Goal: Task Accomplishment & Management: Manage account settings

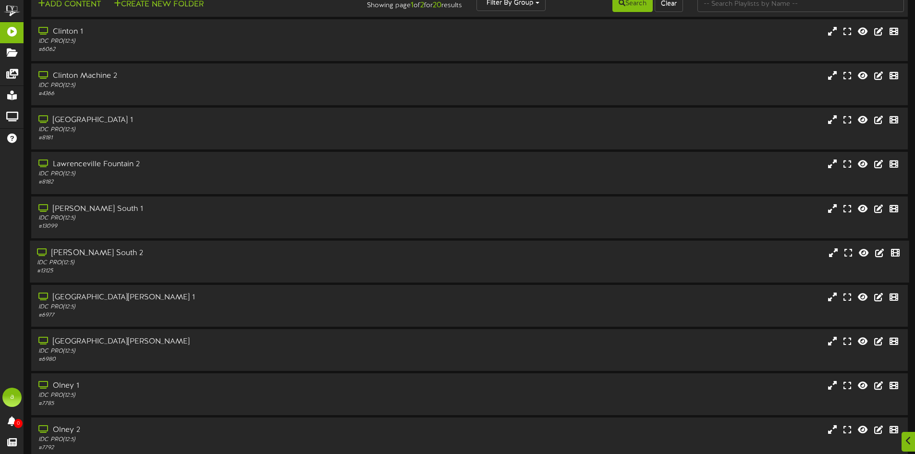
scroll to position [61, 0]
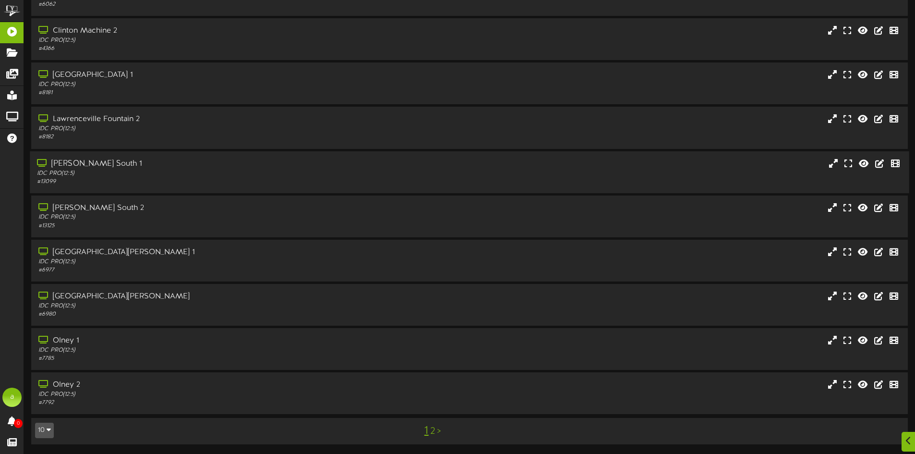
click at [159, 177] on div "IDC PRO ( 12:5 )" at bounding box center [213, 173] width 352 height 8
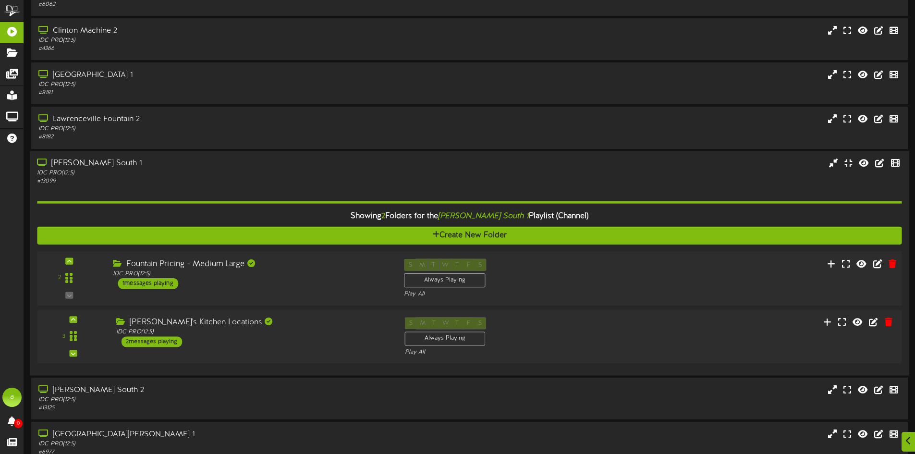
click at [235, 281] on div "Fountain Pricing - Medium Large IDC PRO ( 12:5 ) 1 messages playing" at bounding box center [251, 273] width 291 height 30
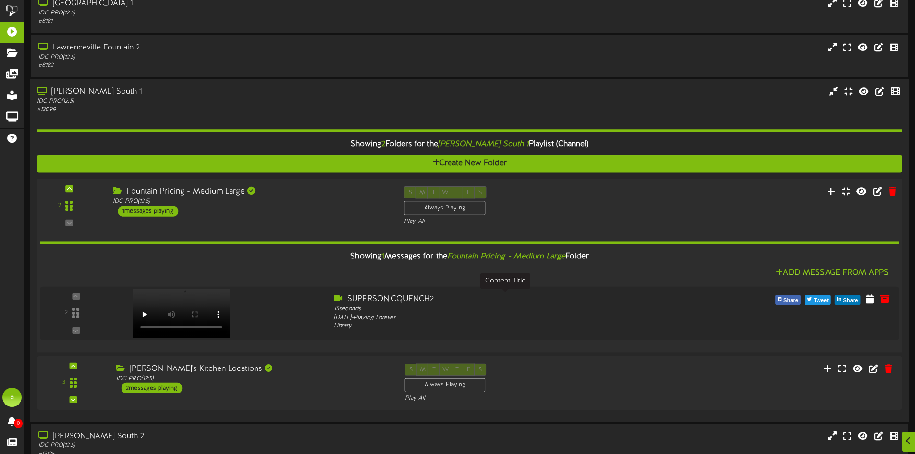
scroll to position [206, 0]
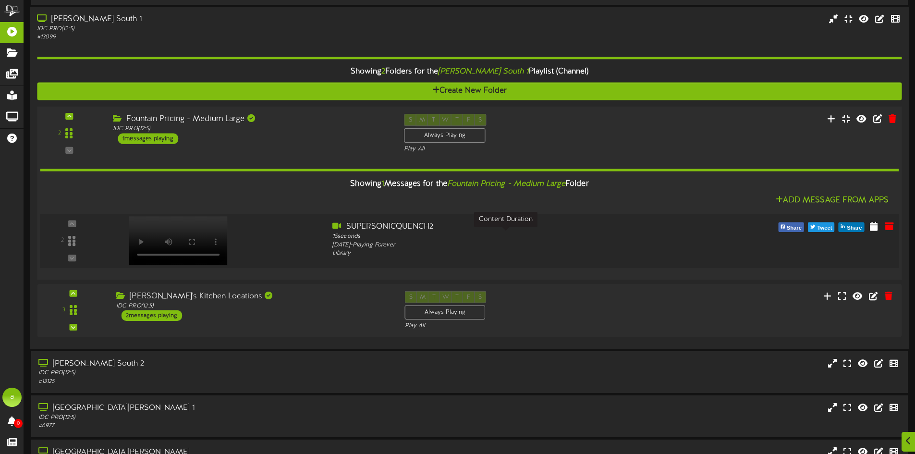
click at [474, 240] on div "15 seconds" at bounding box center [505, 236] width 347 height 9
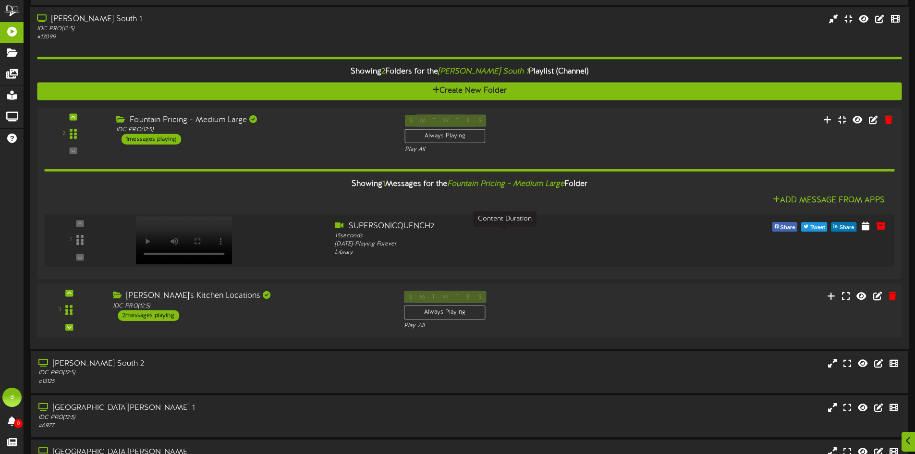
click at [245, 299] on div "[PERSON_NAME]'s Kitchen Locations" at bounding box center [251, 296] width 277 height 11
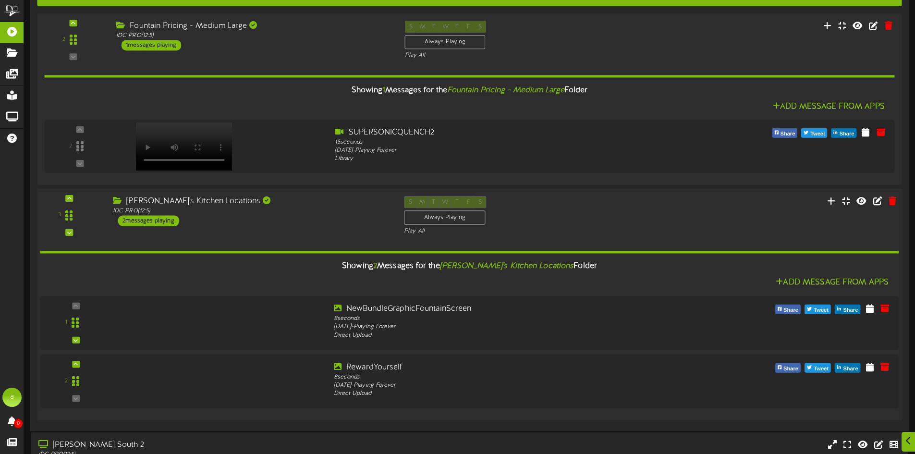
scroll to position [302, 0]
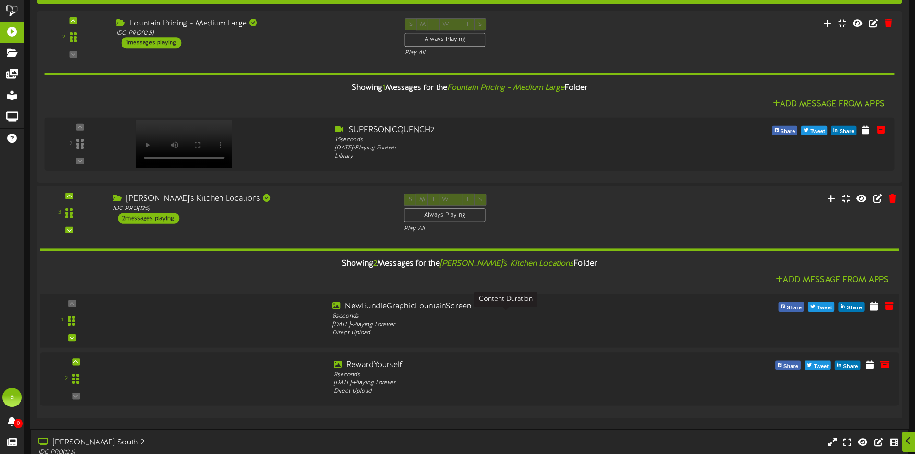
click at [460, 317] on div "8 seconds" at bounding box center [505, 316] width 347 height 9
click at [440, 385] on div "Monday, 7/7/2025 - Playing Forever" at bounding box center [505, 383] width 347 height 9
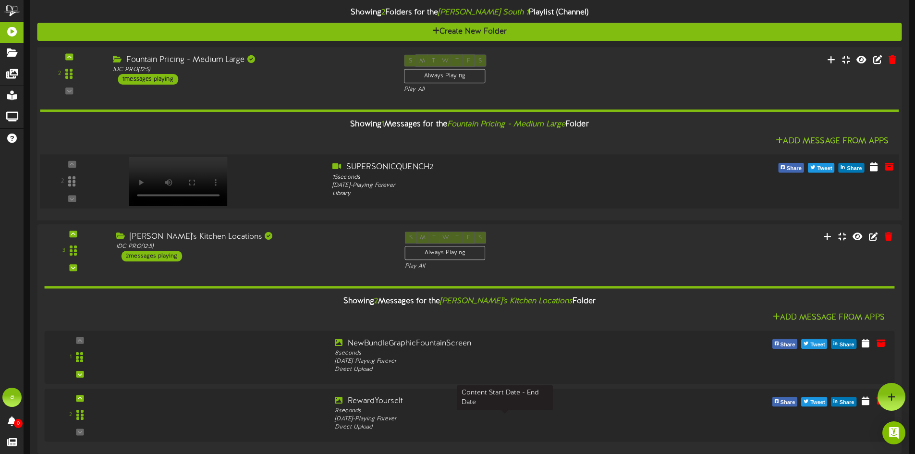
scroll to position [254, 0]
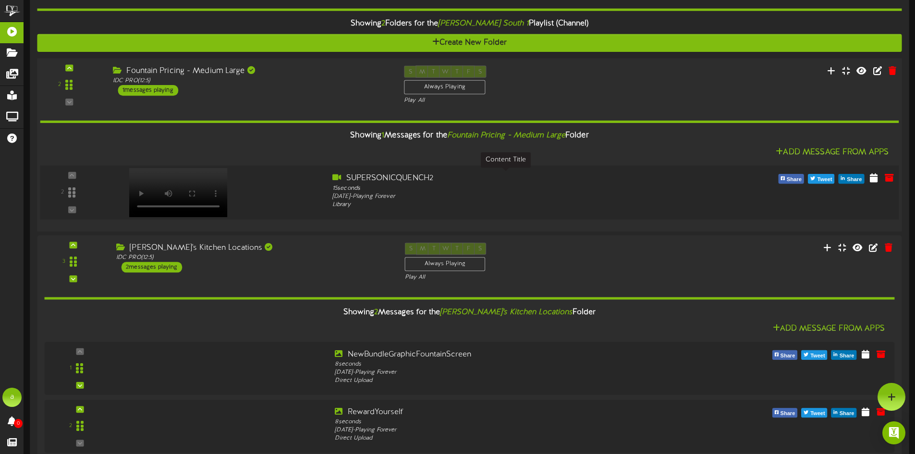
click at [531, 177] on div "SUPERSONICQUENCH2" at bounding box center [505, 177] width 347 height 11
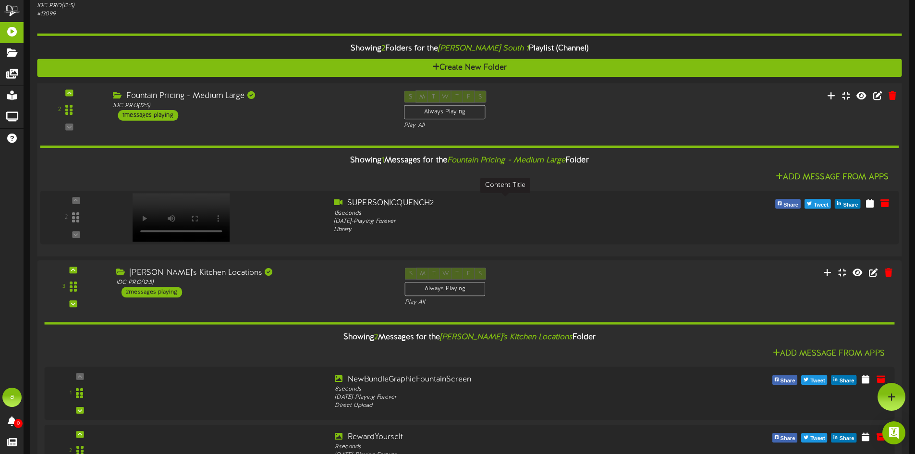
scroll to position [206, 0]
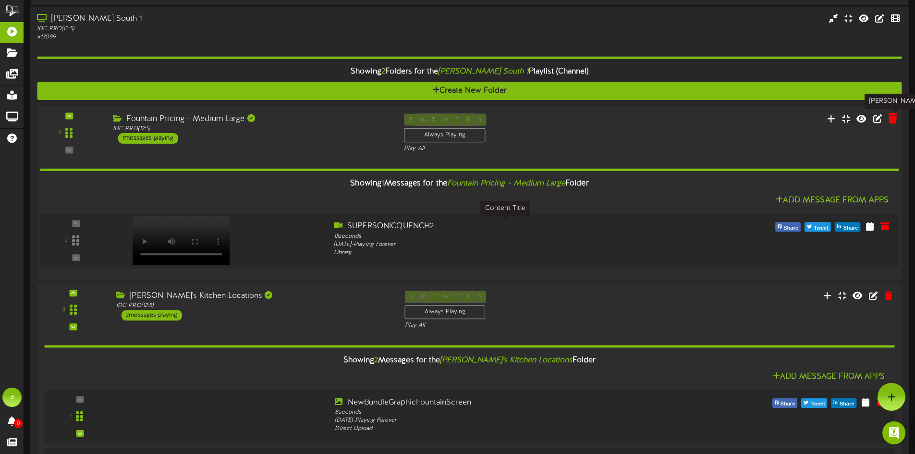
click at [892, 117] on icon at bounding box center [892, 117] width 9 height 11
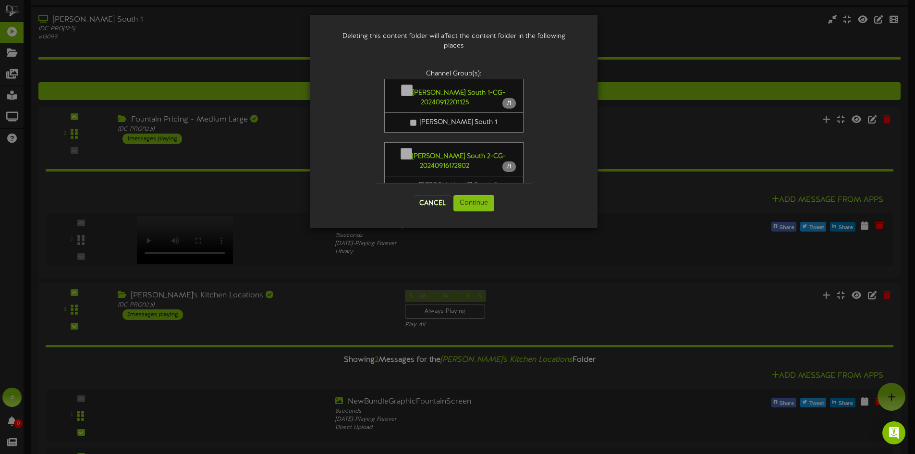
scroll to position [0, 0]
click at [475, 202] on button "Continue" at bounding box center [473, 203] width 41 height 16
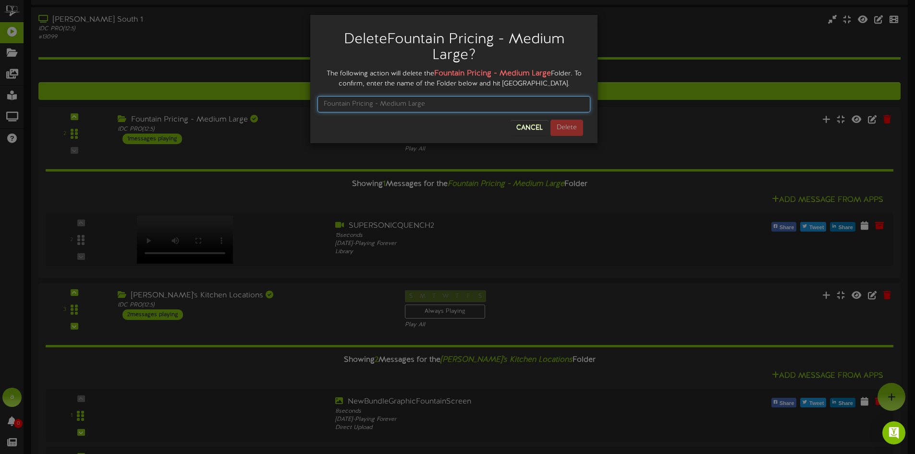
click at [419, 108] on input "text" at bounding box center [454, 104] width 273 height 16
type input "Fountain Pricing - Medium Large"
click at [573, 129] on button "Delete" at bounding box center [567, 128] width 33 height 16
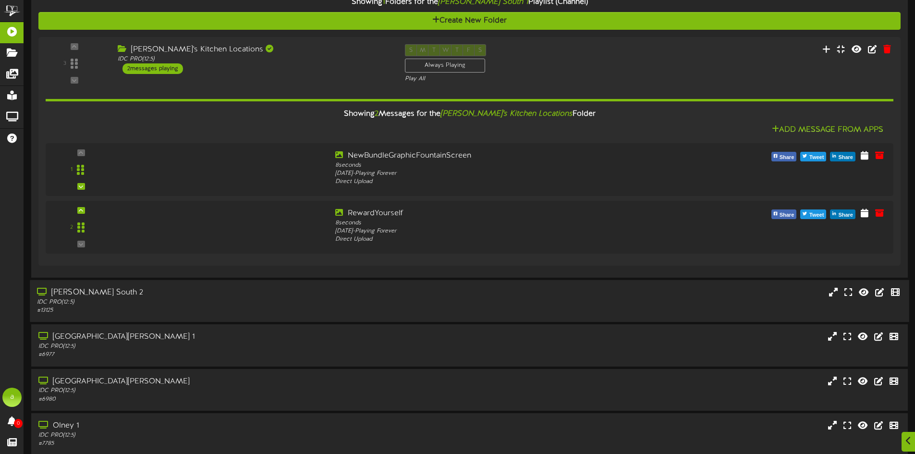
scroll to position [336, 0]
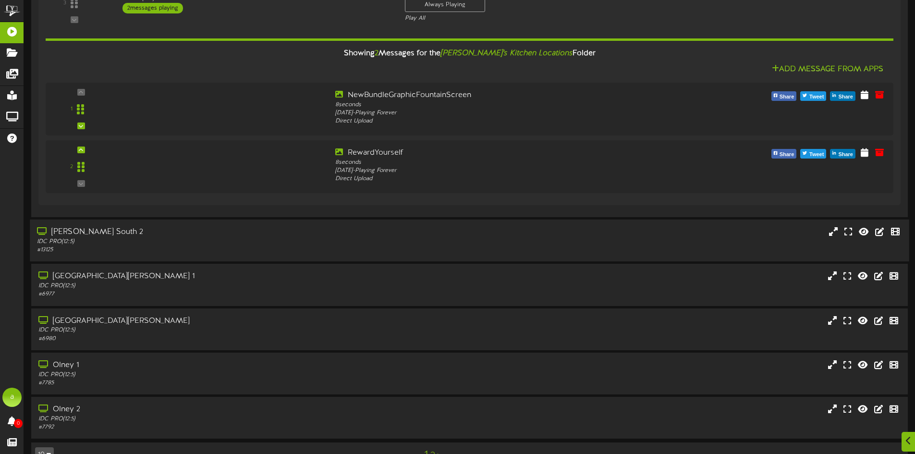
click at [214, 228] on div "[PERSON_NAME] South 2" at bounding box center [213, 232] width 352 height 11
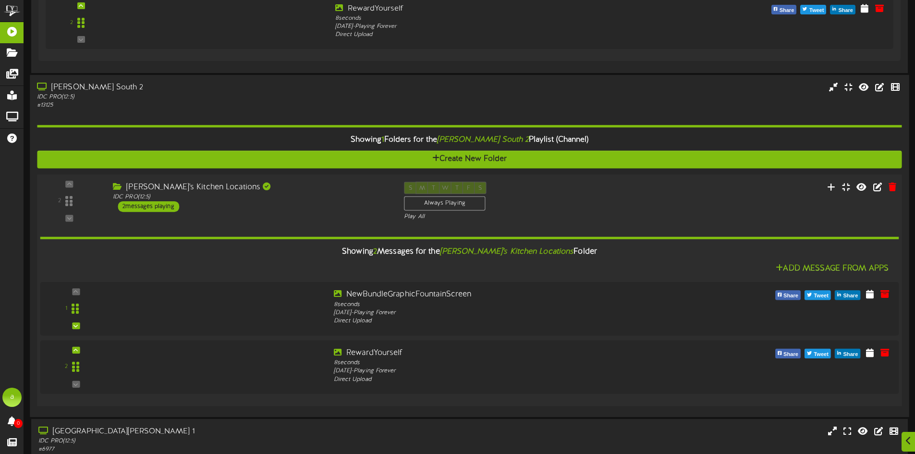
scroll to position [528, 0]
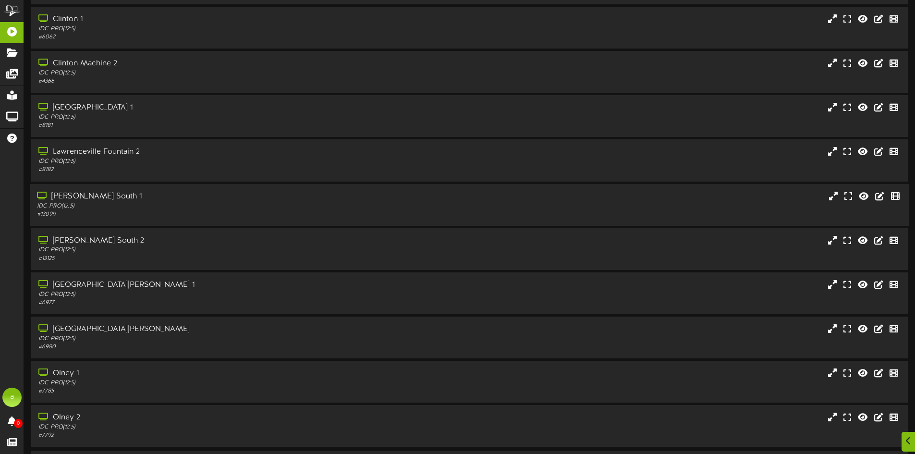
scroll to position [61, 0]
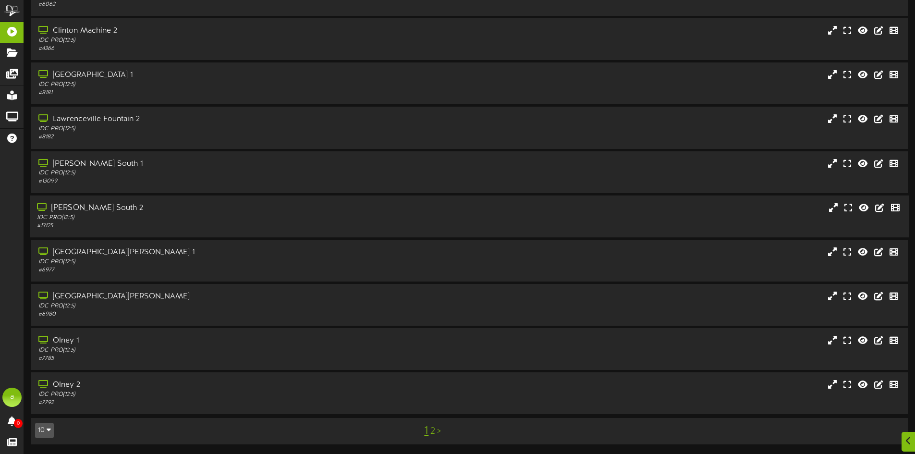
click at [41, 205] on icon at bounding box center [43, 207] width 12 height 8
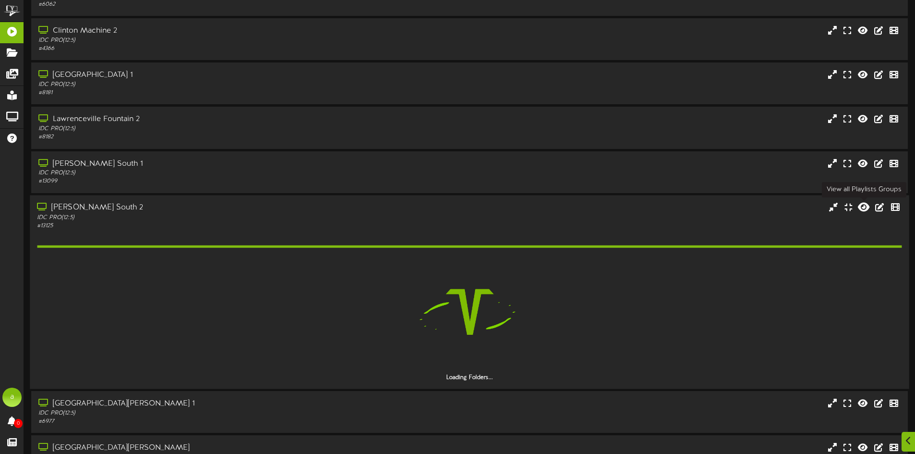
click at [865, 207] on icon at bounding box center [864, 207] width 12 height 11
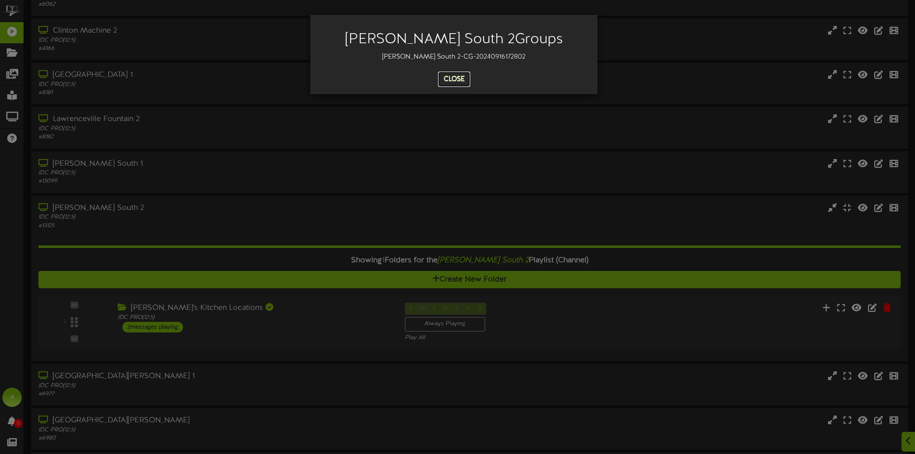
click at [449, 79] on button "Close" at bounding box center [454, 79] width 32 height 15
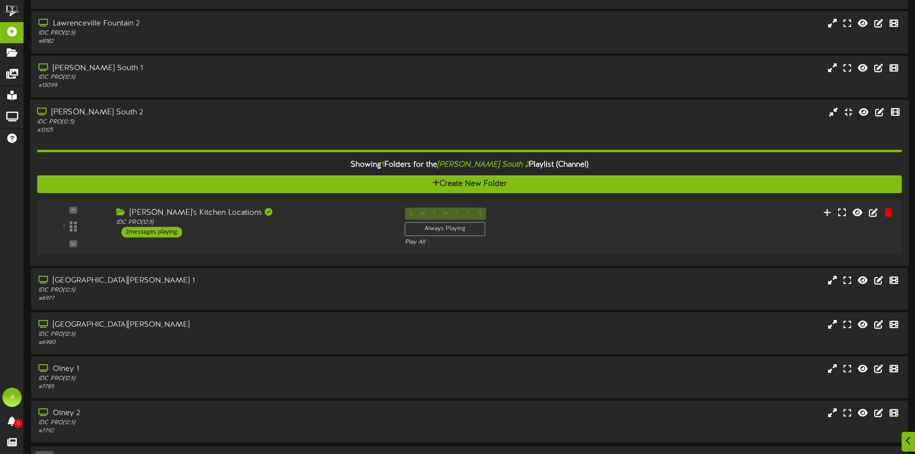
scroll to position [158, 0]
click at [304, 233] on div "[PERSON_NAME]'s Kitchen Locations IDC PRO ( 12:5 ) 2 messages playing" at bounding box center [251, 222] width 291 height 30
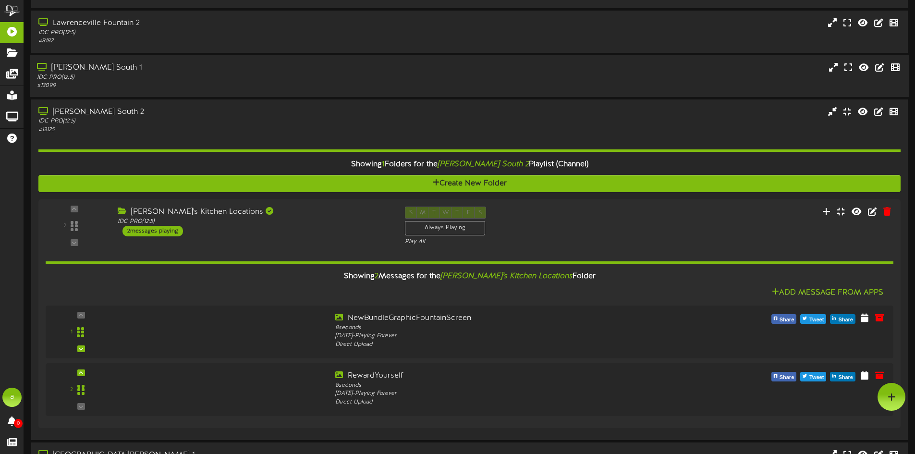
click at [169, 72] on div "[PERSON_NAME] South 1" at bounding box center [213, 67] width 352 height 11
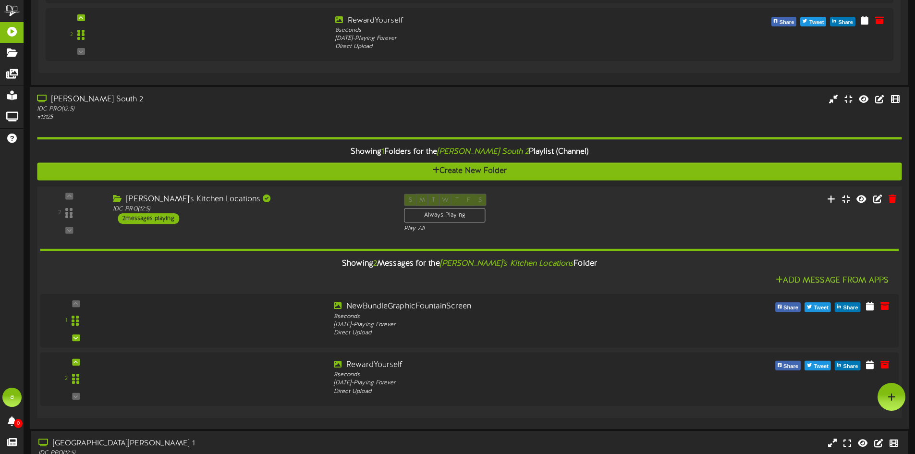
scroll to position [467, 0]
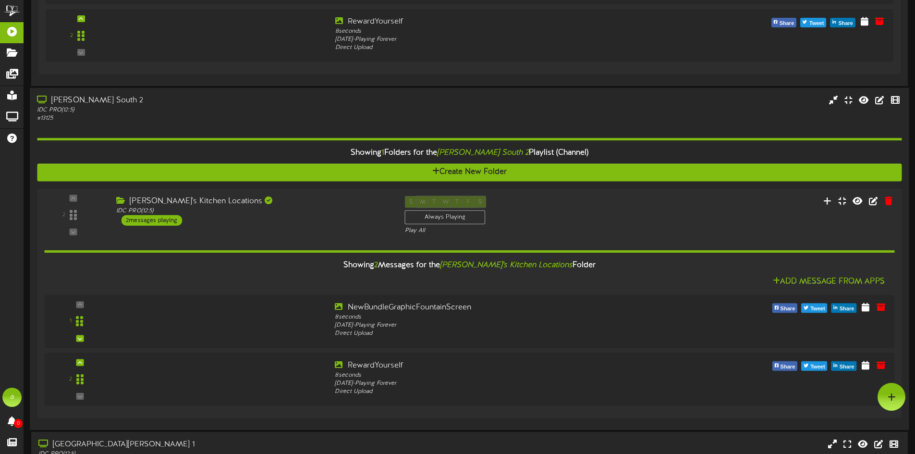
click at [319, 118] on div "# 13125" at bounding box center [213, 118] width 352 height 8
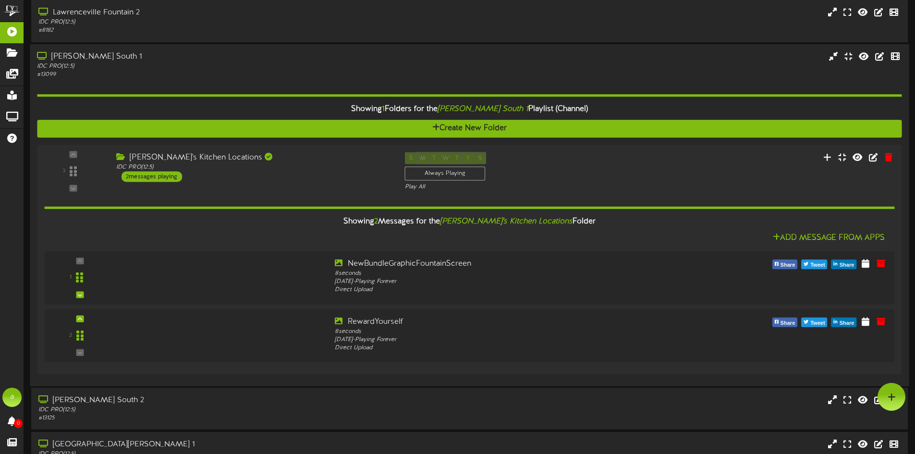
click at [264, 71] on div "# 13099" at bounding box center [213, 75] width 352 height 8
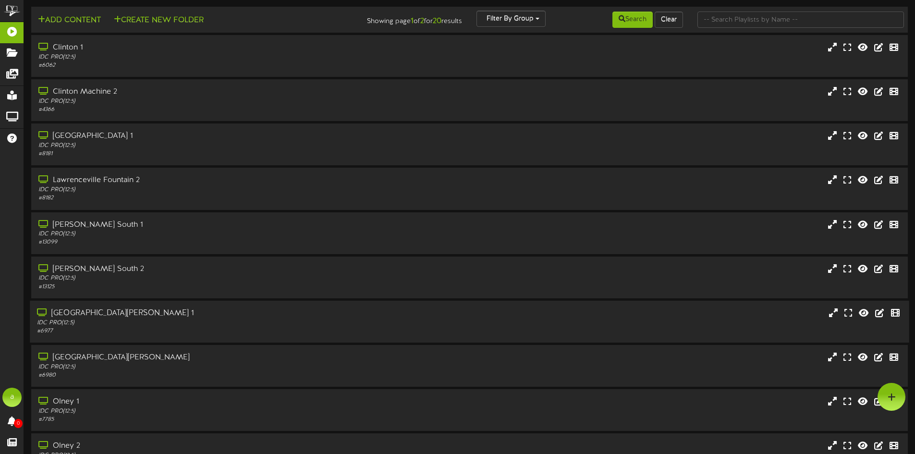
scroll to position [0, 0]
click at [902, 224] on button at bounding box center [895, 226] width 16 height 15
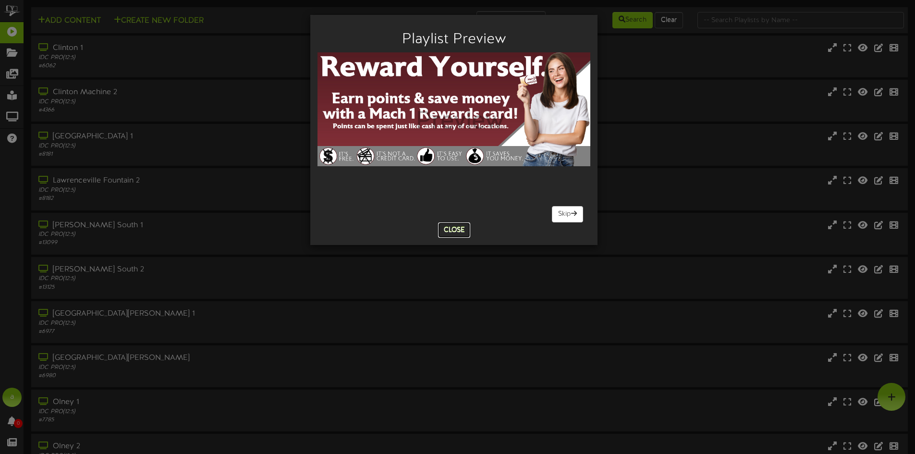
click at [467, 231] on button "Close" at bounding box center [454, 229] width 32 height 15
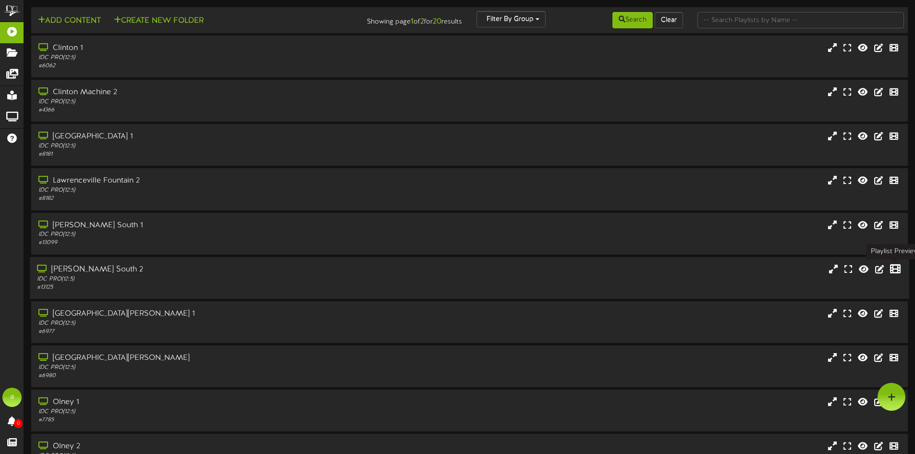
click at [894, 269] on icon at bounding box center [895, 268] width 11 height 11
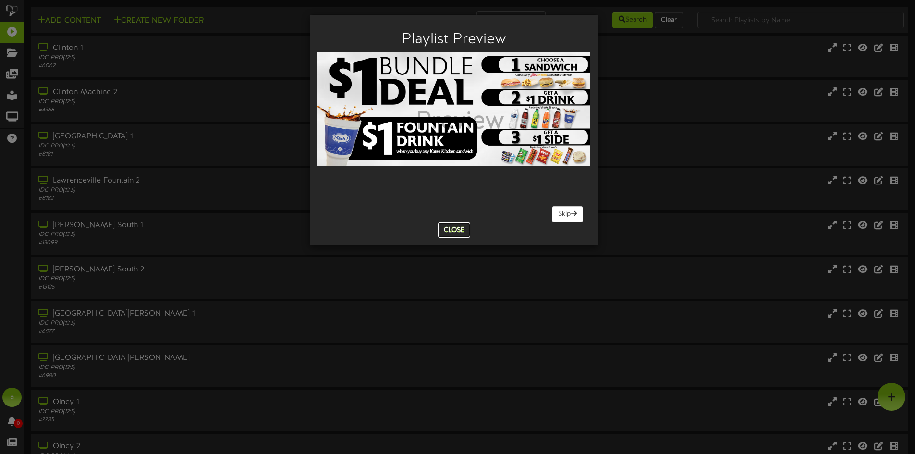
click at [454, 230] on button "Close" at bounding box center [454, 229] width 32 height 15
